Goal: Task Accomplishment & Management: Complete application form

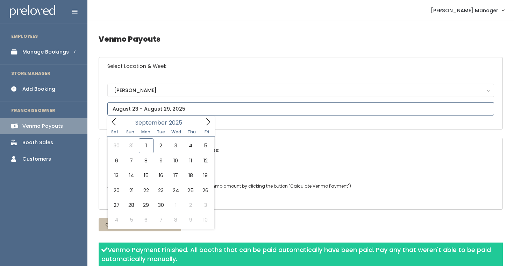
click at [121, 110] on input "text" at bounding box center [300, 108] width 387 height 13
click at [204, 122] on span at bounding box center [207, 121] width 13 height 11
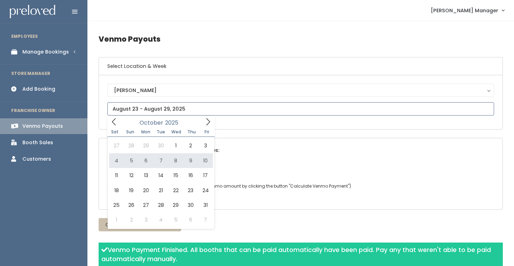
type input "October 4 to October 10"
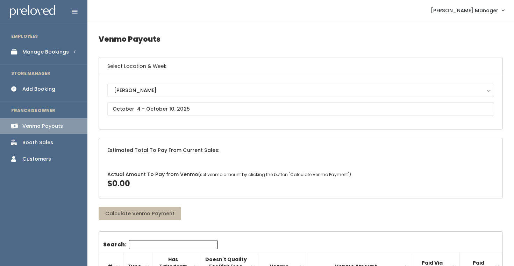
click at [66, 50] on div "Manage Bookings" at bounding box center [45, 51] width 46 height 7
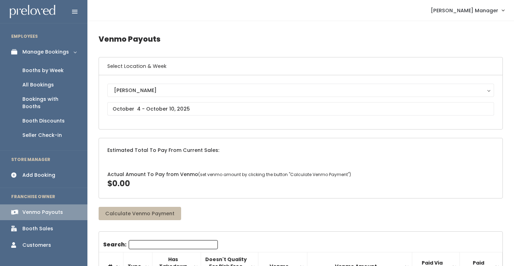
click at [63, 71] on link "Booths by Week" at bounding box center [43, 70] width 87 height 14
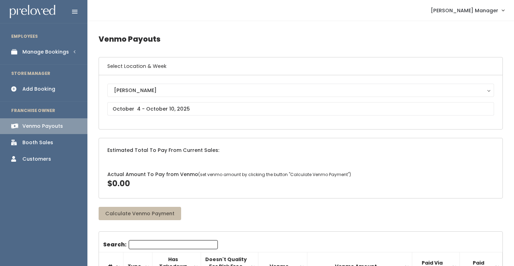
click at [58, 89] on link "Add Booking" at bounding box center [43, 89] width 87 height 16
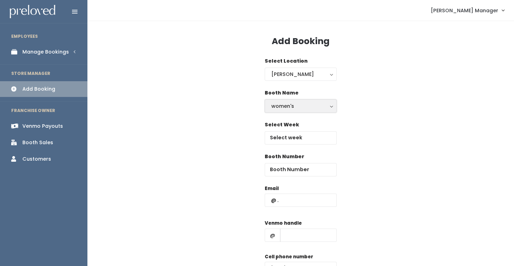
click at [280, 103] on div "women's" at bounding box center [300, 106] width 59 height 8
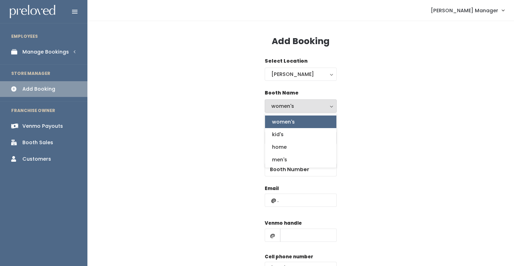
click at [367, 114] on div "Booth Name women's kid's home men's women's women's kid's home men's" at bounding box center [301, 105] width 404 height 32
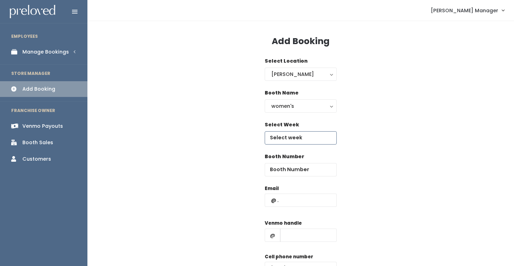
click at [312, 141] on input "text" at bounding box center [301, 137] width 72 height 13
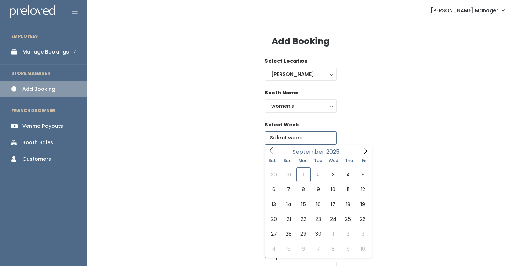
click at [370, 153] on span at bounding box center [365, 150] width 13 height 11
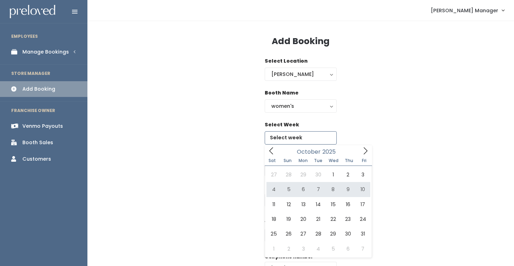
type input "[DATE] to [DATE]"
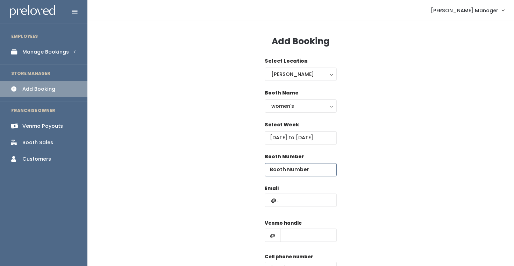
click at [287, 167] on input "number" at bounding box center [301, 169] width 72 height 13
click at [287, 197] on input "text" at bounding box center [301, 199] width 72 height 13
paste input "kylin.b.cummings@gmail.com"
type input "kylin.b.cummings@gmail.com"
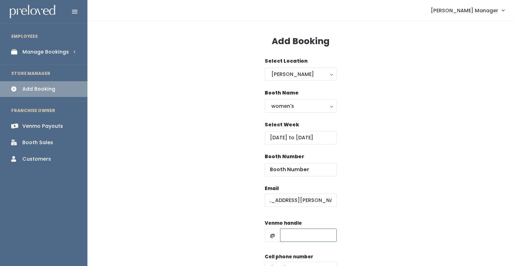
click at [296, 234] on input "text" at bounding box center [308, 234] width 57 height 13
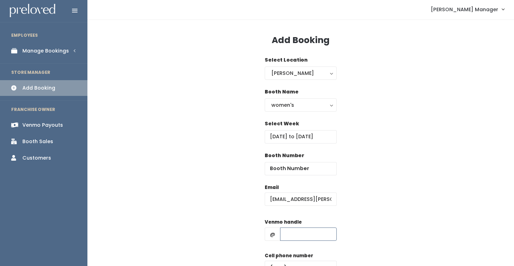
scroll to position [13, 0]
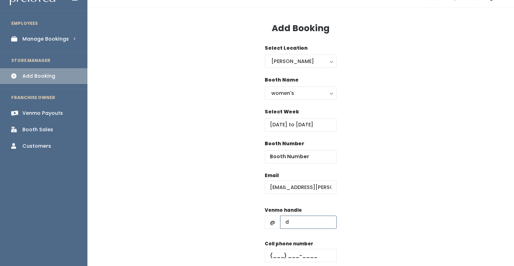
type input "d"
click at [306, 252] on input "text" at bounding box center [301, 255] width 72 height 13
type input "(555) 555-5555"
click at [292, 89] on div "women's" at bounding box center [300, 93] width 59 height 8
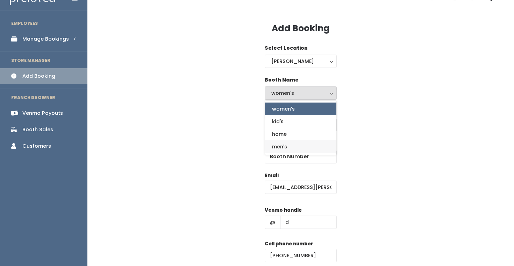
click at [286, 147] on span "men's" at bounding box center [279, 147] width 15 height 8
select select "mens"
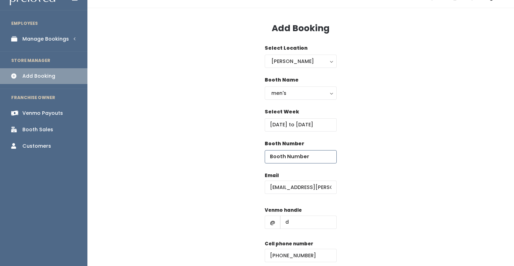
click at [281, 159] on input "number" at bounding box center [301, 156] width 72 height 13
type input "71"
click at [398, 159] on div "Booth Number 71" at bounding box center [301, 156] width 404 height 32
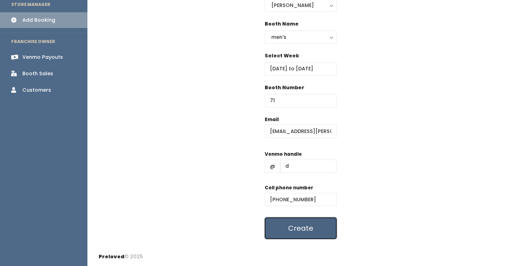
click at [304, 226] on button "Create" at bounding box center [301, 228] width 72 height 22
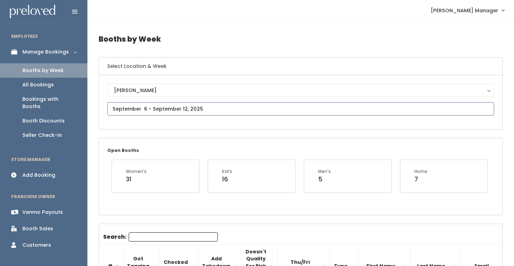
click at [219, 110] on input "text" at bounding box center [300, 108] width 387 height 13
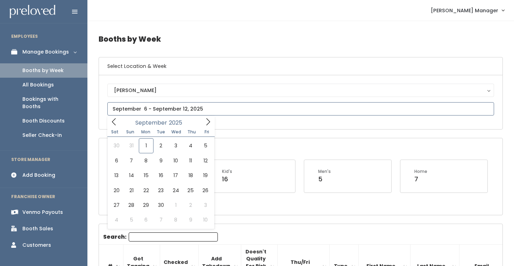
click at [208, 121] on icon at bounding box center [208, 122] width 8 height 8
click at [117, 121] on icon at bounding box center [114, 122] width 8 height 8
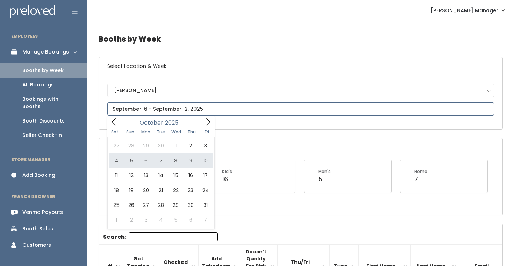
type input "October 4 to October 10"
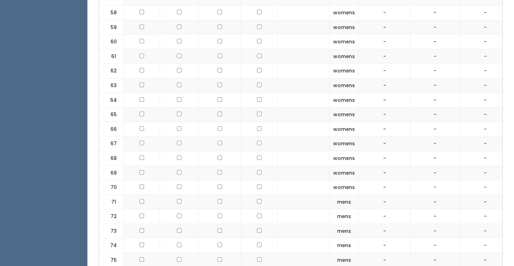
scroll to position [1201, 0]
